Goal: Information Seeking & Learning: Learn about a topic

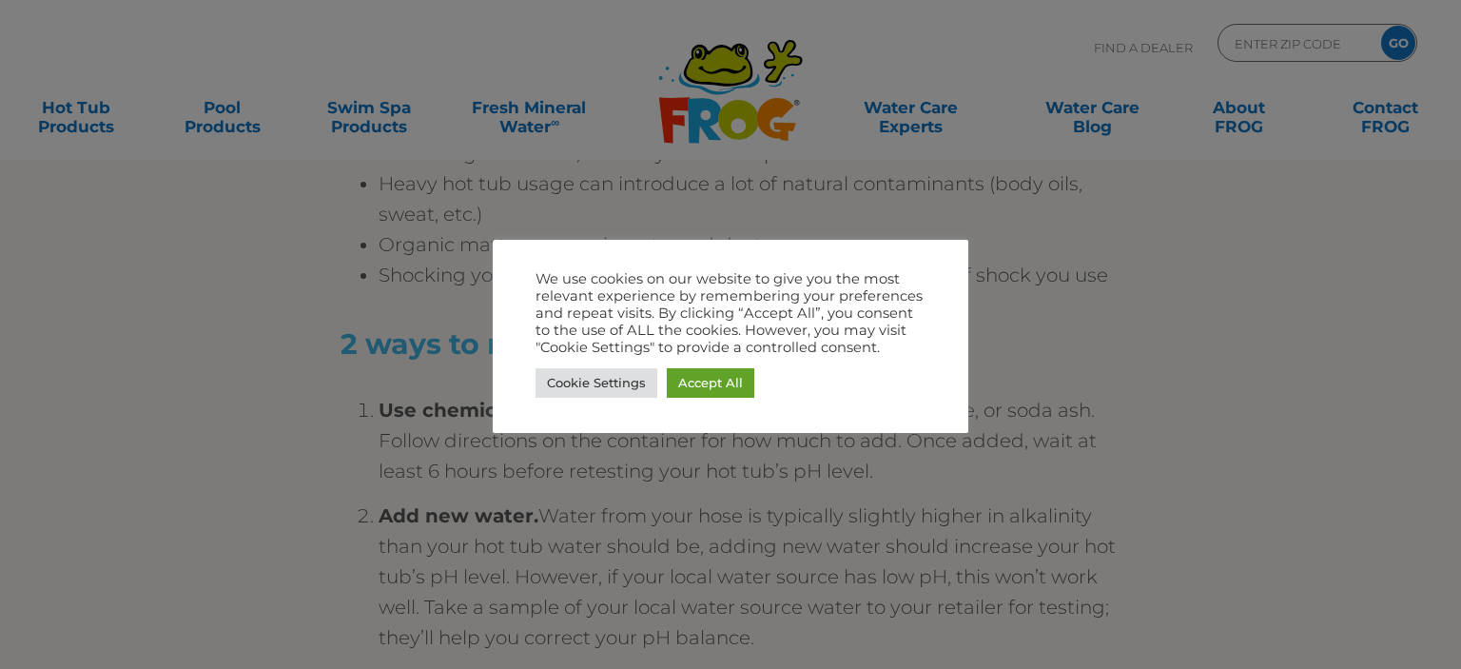
drag, startPoint x: 1122, startPoint y: 260, endPoint x: 1125, endPoint y: 271, distance: 11.8
click at [1125, 271] on div at bounding box center [730, 334] width 1461 height 669
click at [725, 383] on link "Accept All" at bounding box center [711, 382] width 88 height 29
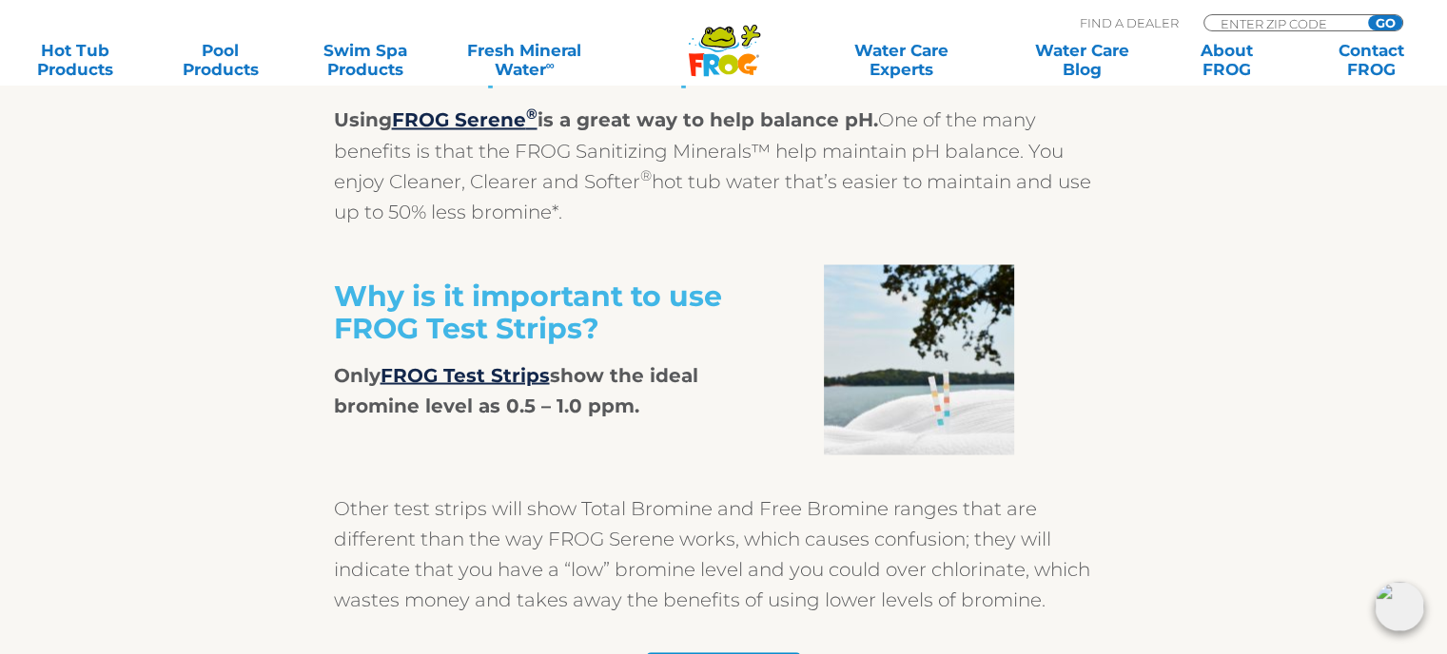
scroll to position [3306, 0]
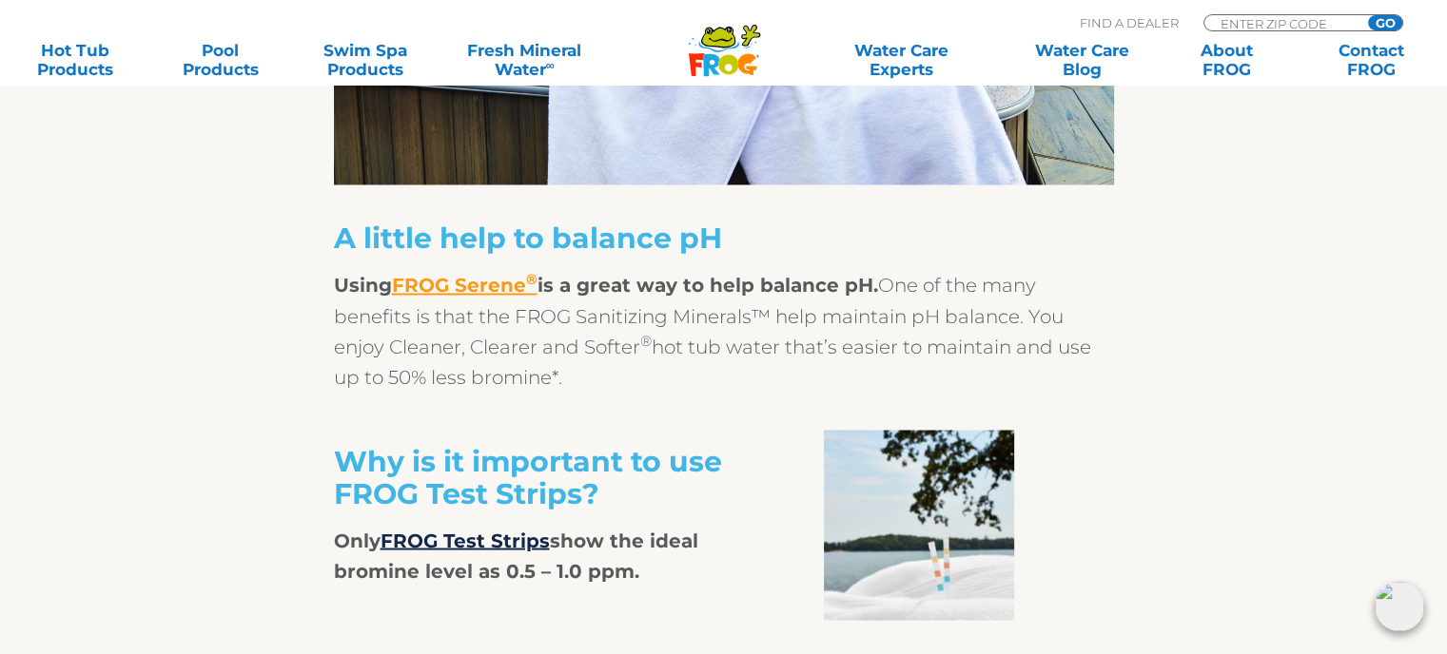
click at [484, 296] on link "FROG Serene ®" at bounding box center [465, 285] width 146 height 23
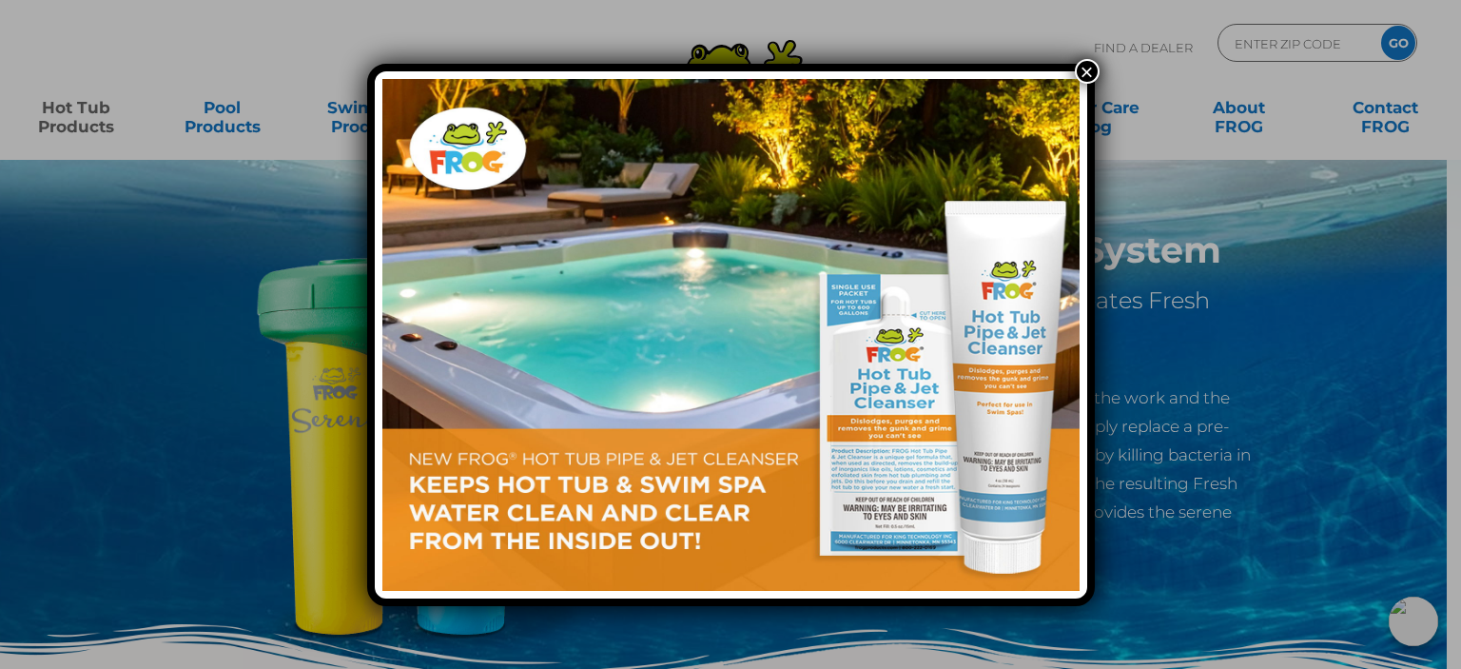
click at [1084, 72] on button "×" at bounding box center [1087, 71] width 25 height 25
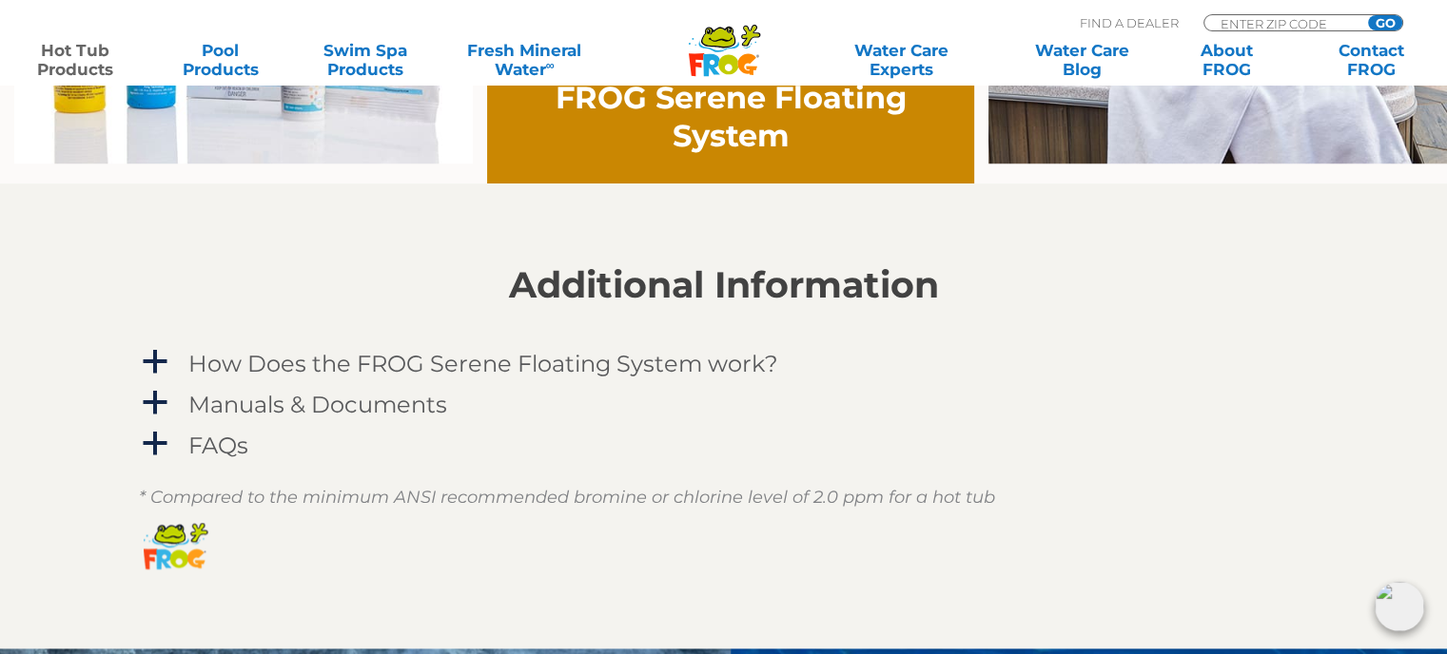
scroll to position [1617, 0]
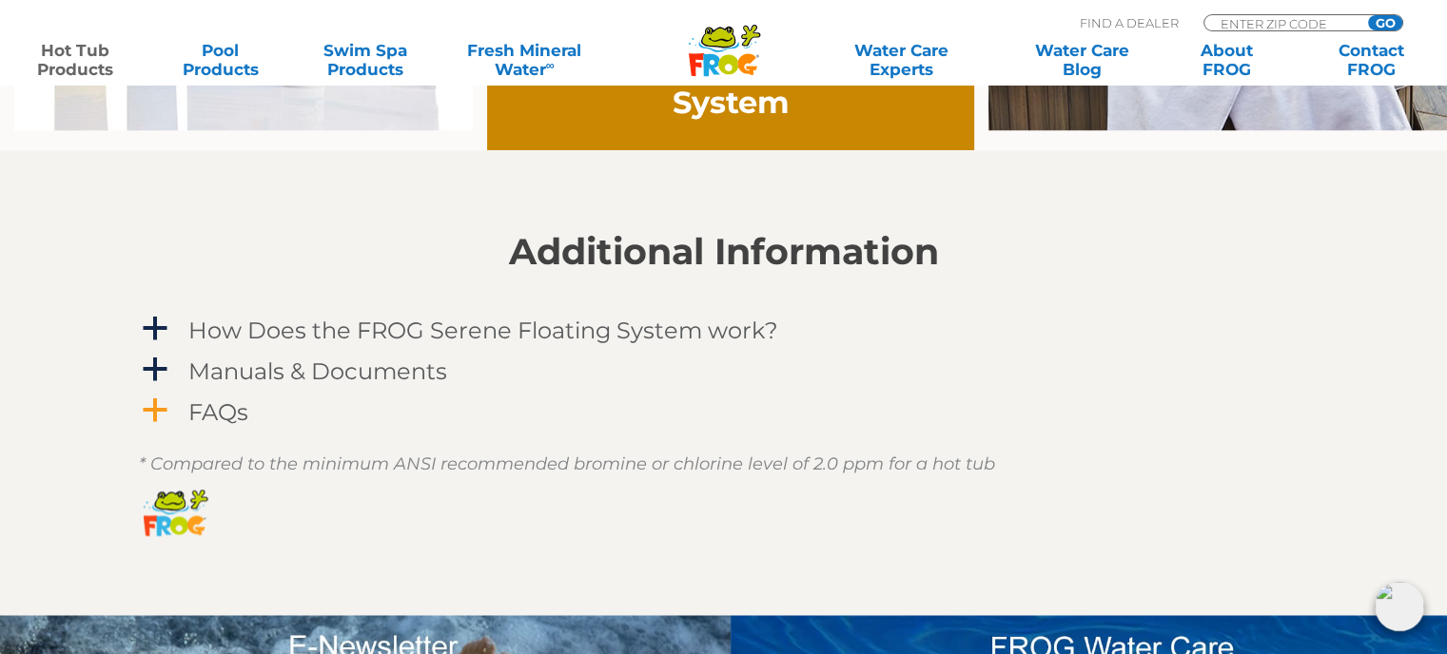
click at [228, 419] on h4 "FAQs" at bounding box center [218, 413] width 60 height 26
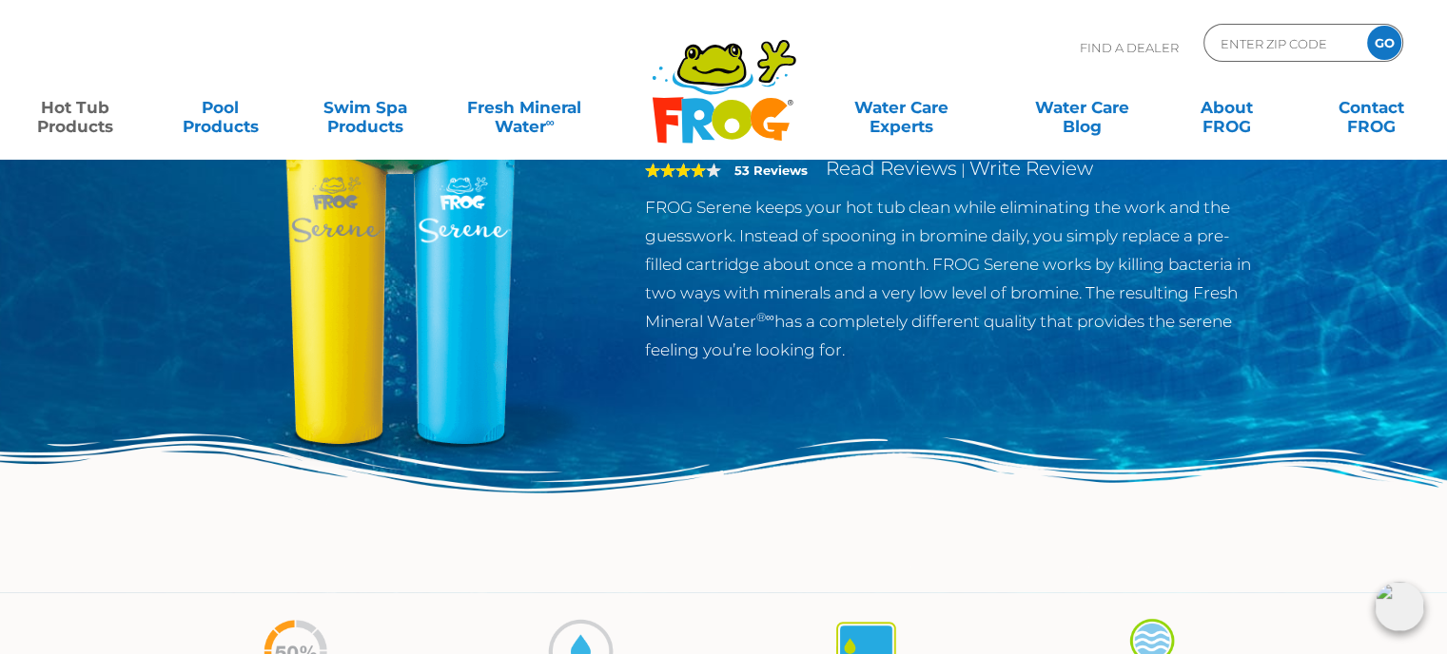
scroll to position [0, 0]
